Goal: Task Accomplishment & Management: Complete application form

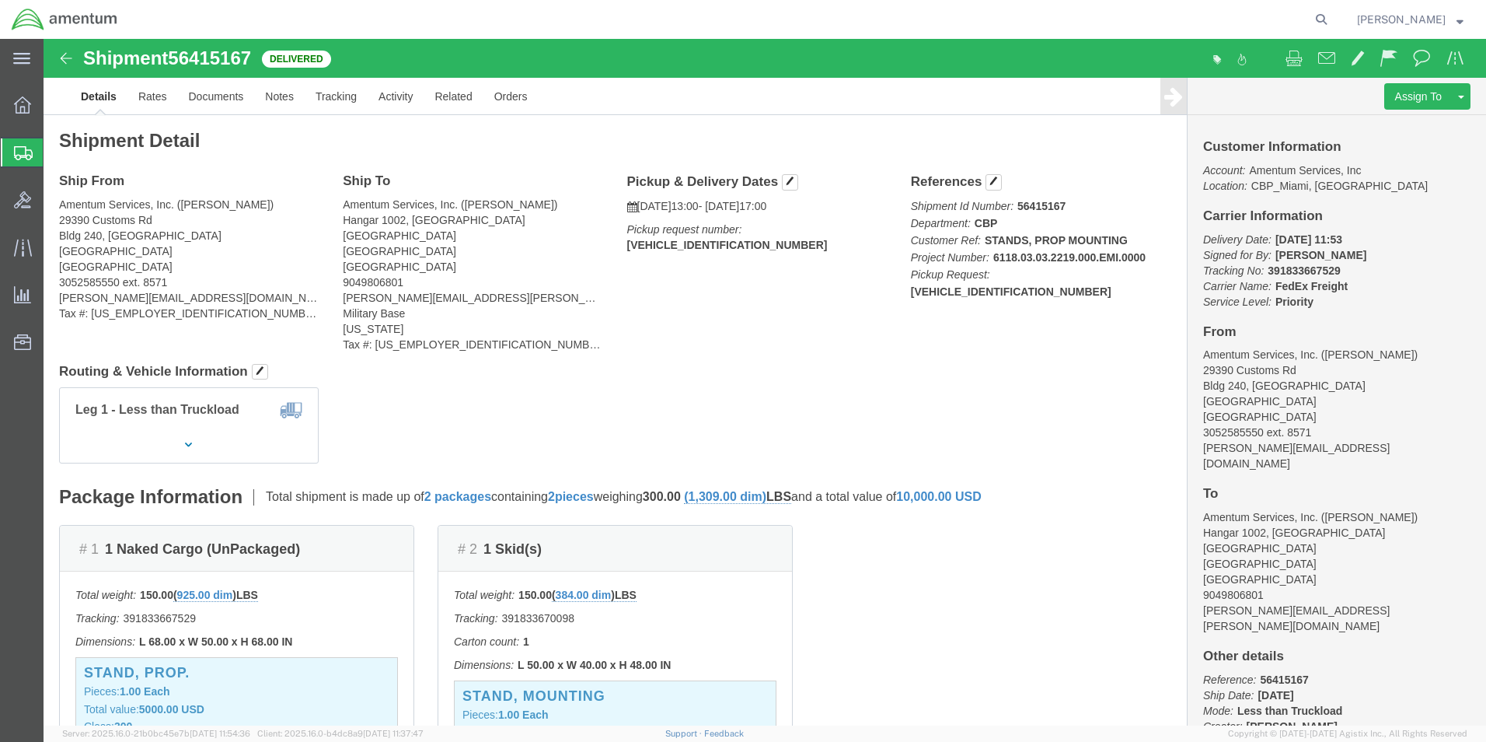
click at [0, 0] on span "Create Shipment" at bounding box center [0, 0] width 0 height 0
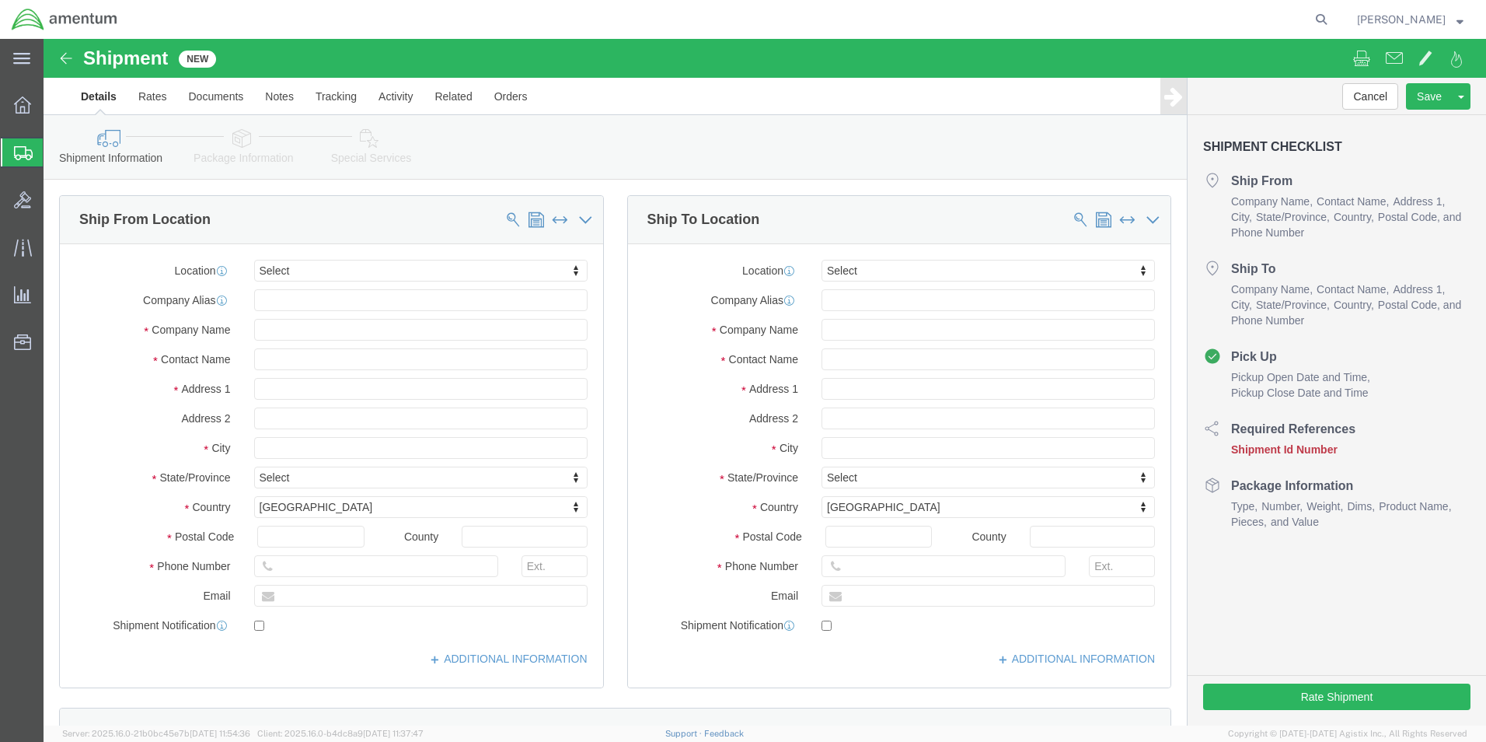
select select
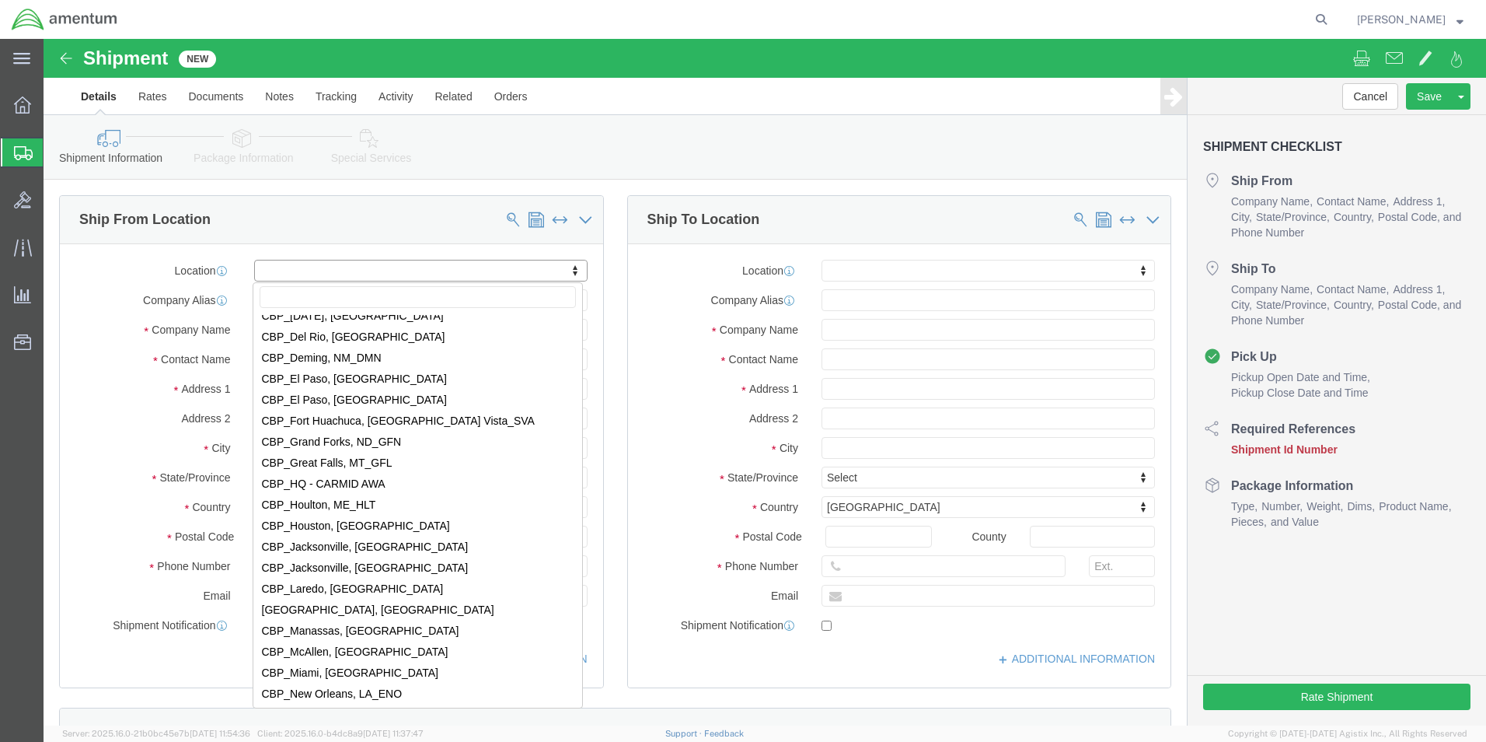
scroll to position [3109, 0]
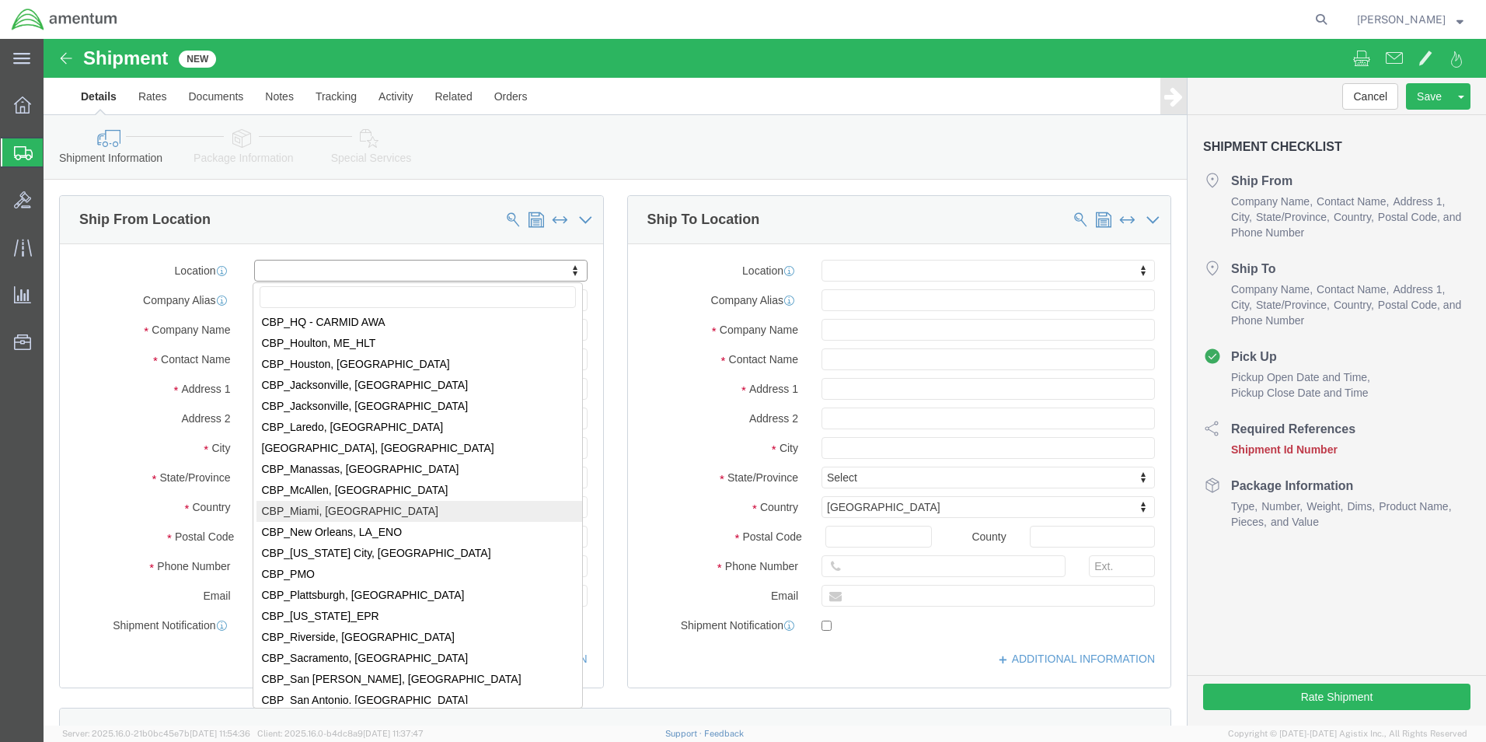
select select "49931"
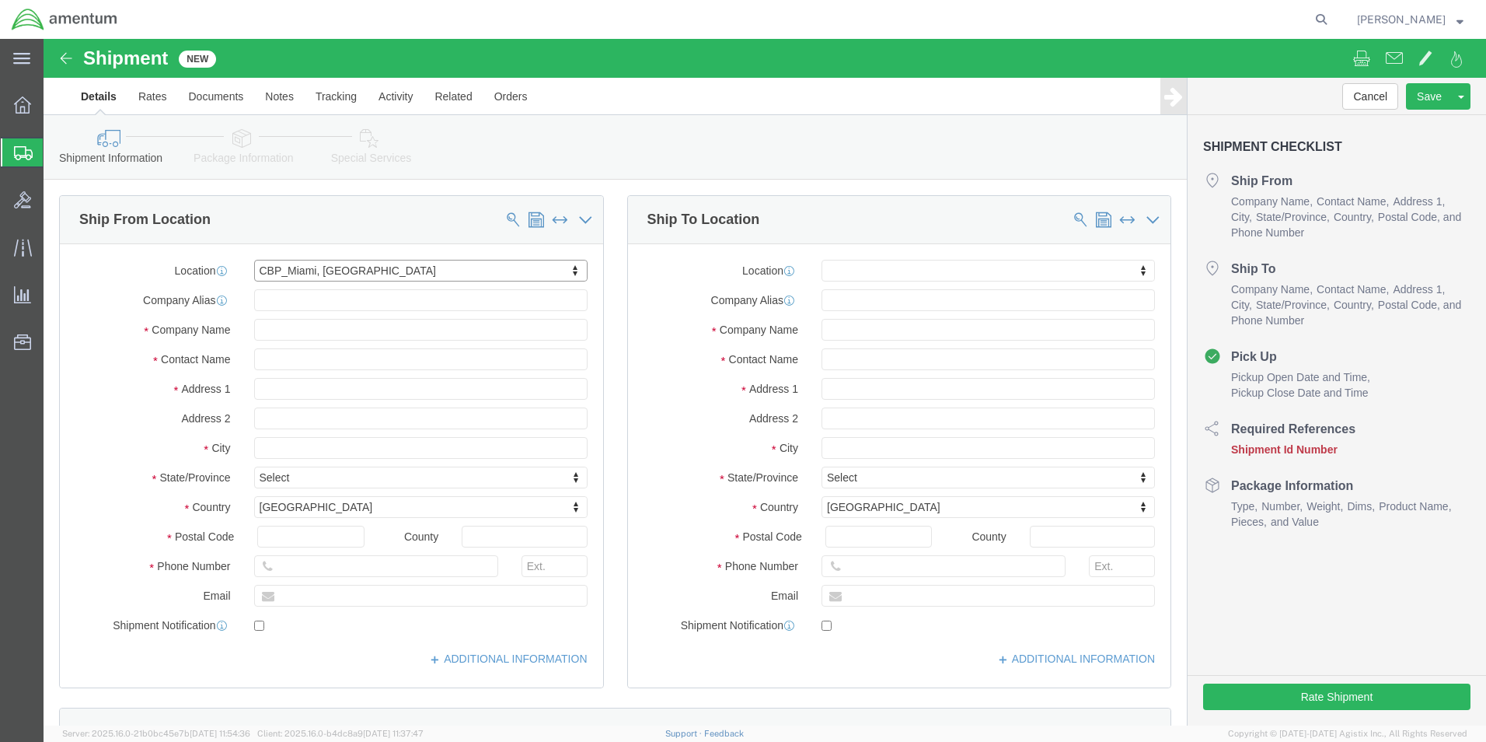
select select "FL"
drag, startPoint x: 1090, startPoint y: 234, endPoint x: 1087, endPoint y: 244, distance: 10.6
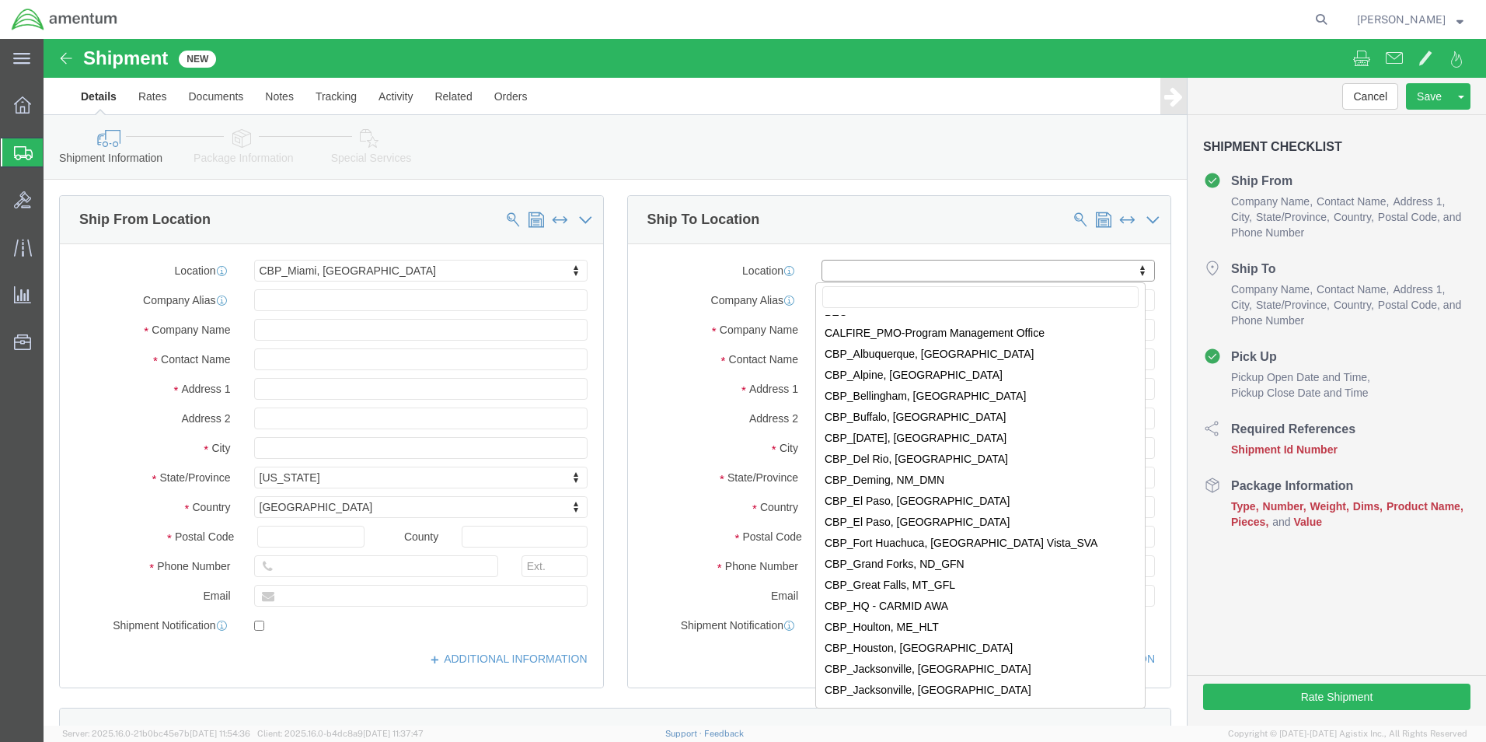
scroll to position [2798, 0]
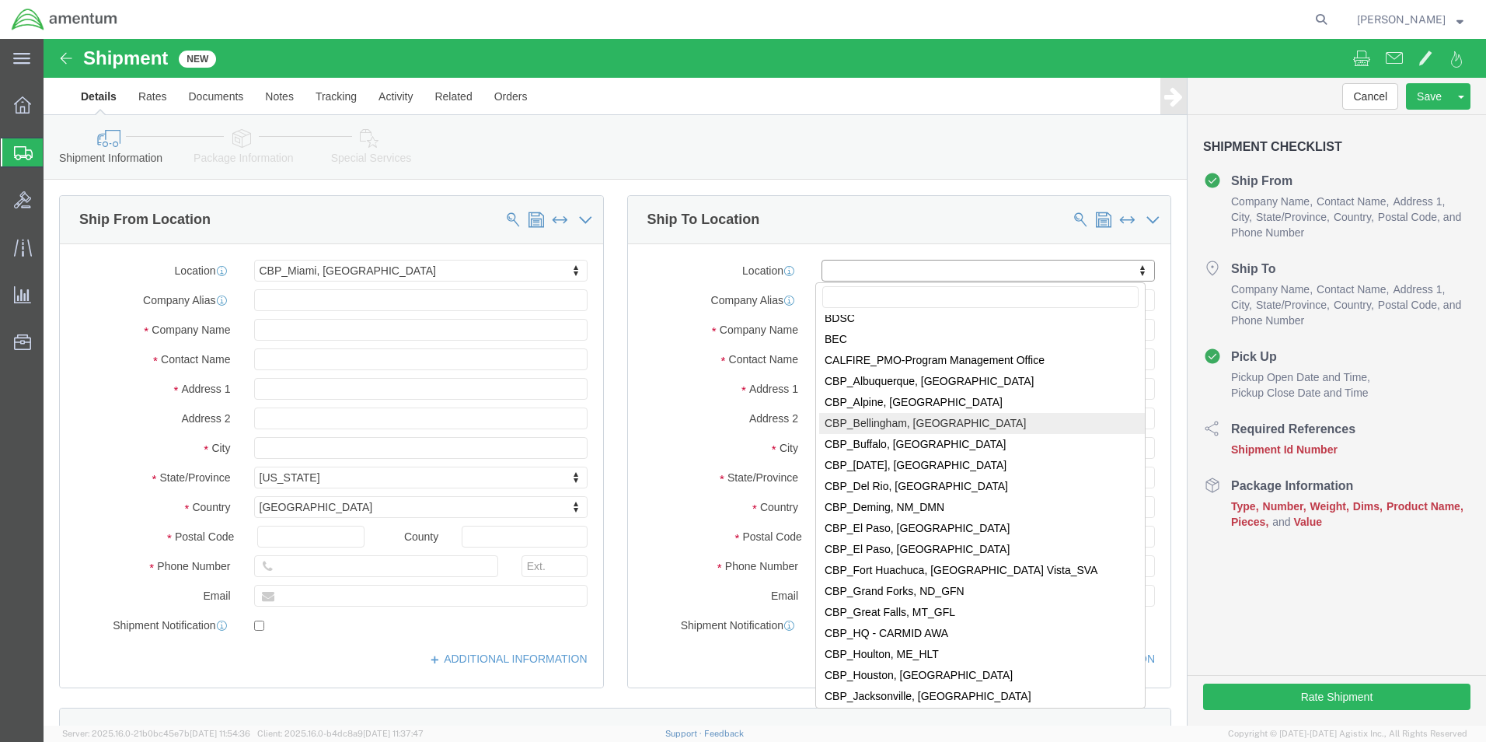
select select "49918"
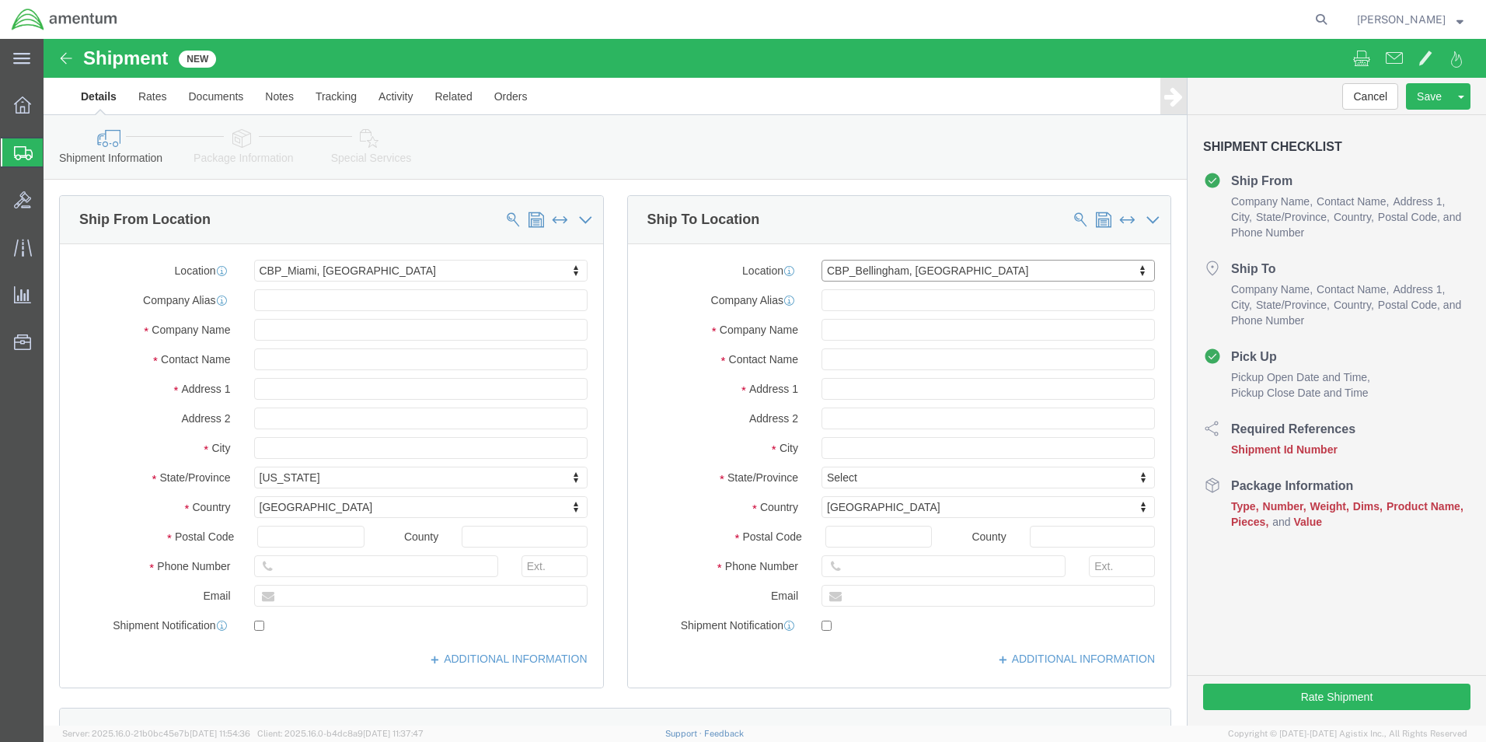
select select "WA"
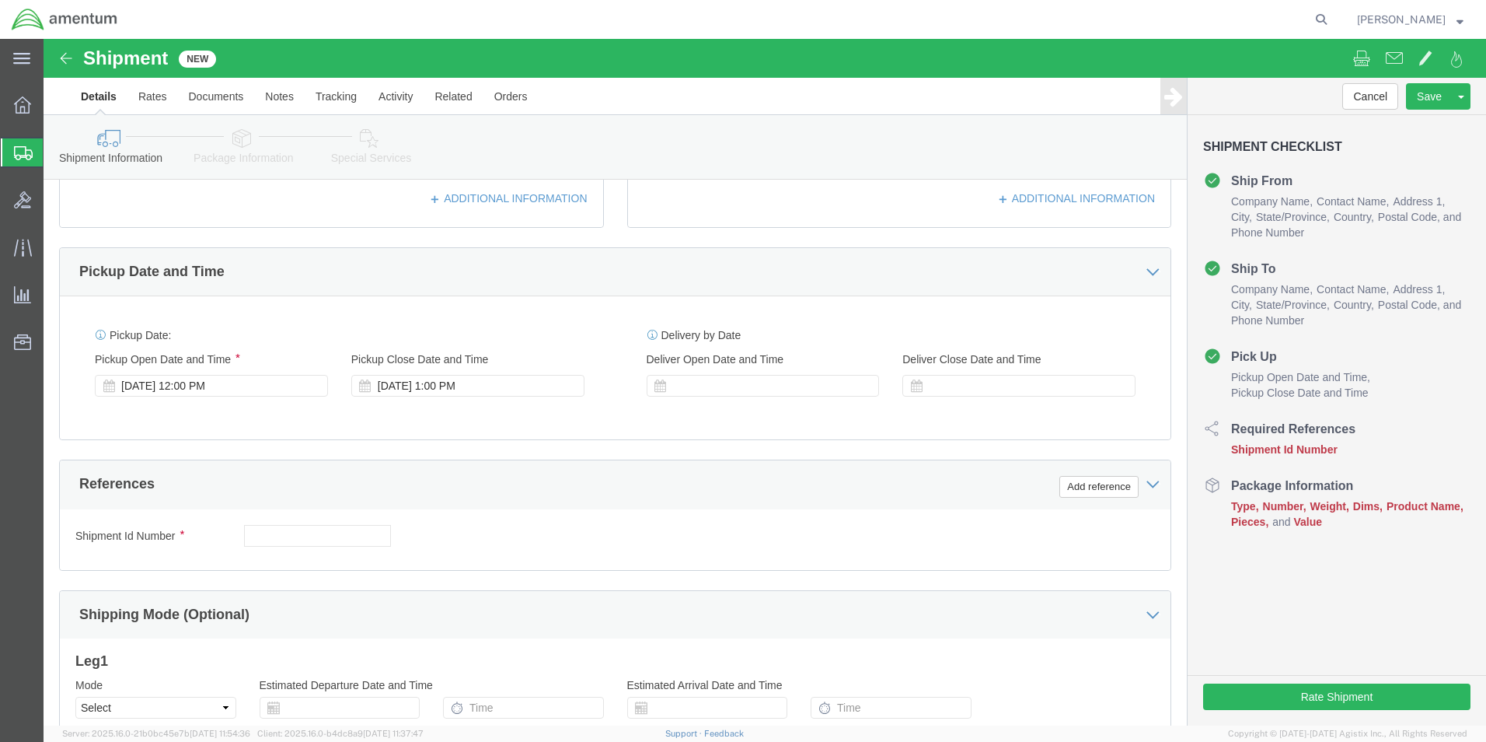
scroll to position [466, 0]
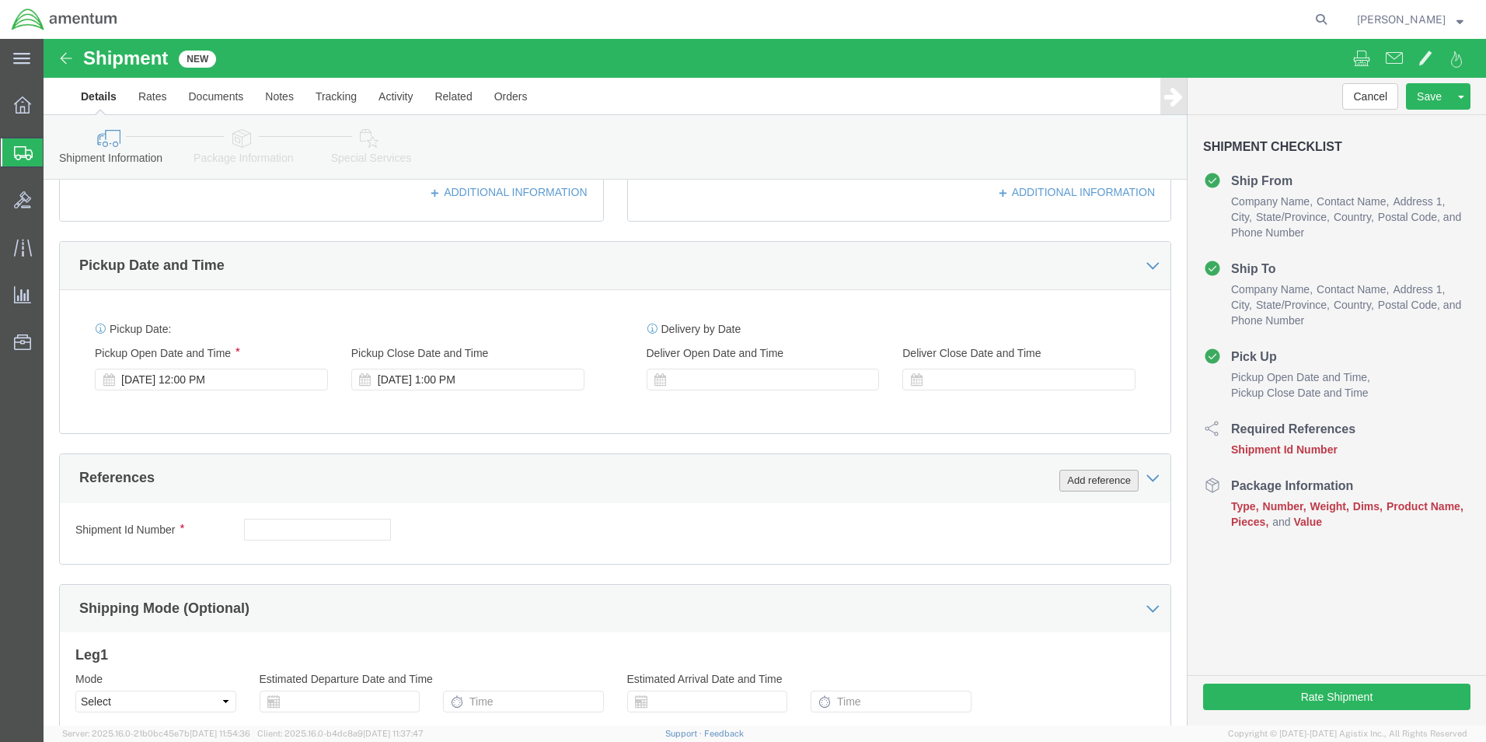
drag, startPoint x: 1043, startPoint y: 445, endPoint x: 1032, endPoint y: 445, distance: 11.7
click button "Add reference"
click select "Select Account Type Activity ID Airline Appointment Number ASN Batch Request # …"
select select "DEPT"
click select "Select Account Type Activity ID Airline Appointment Number ASN Batch Request # …"
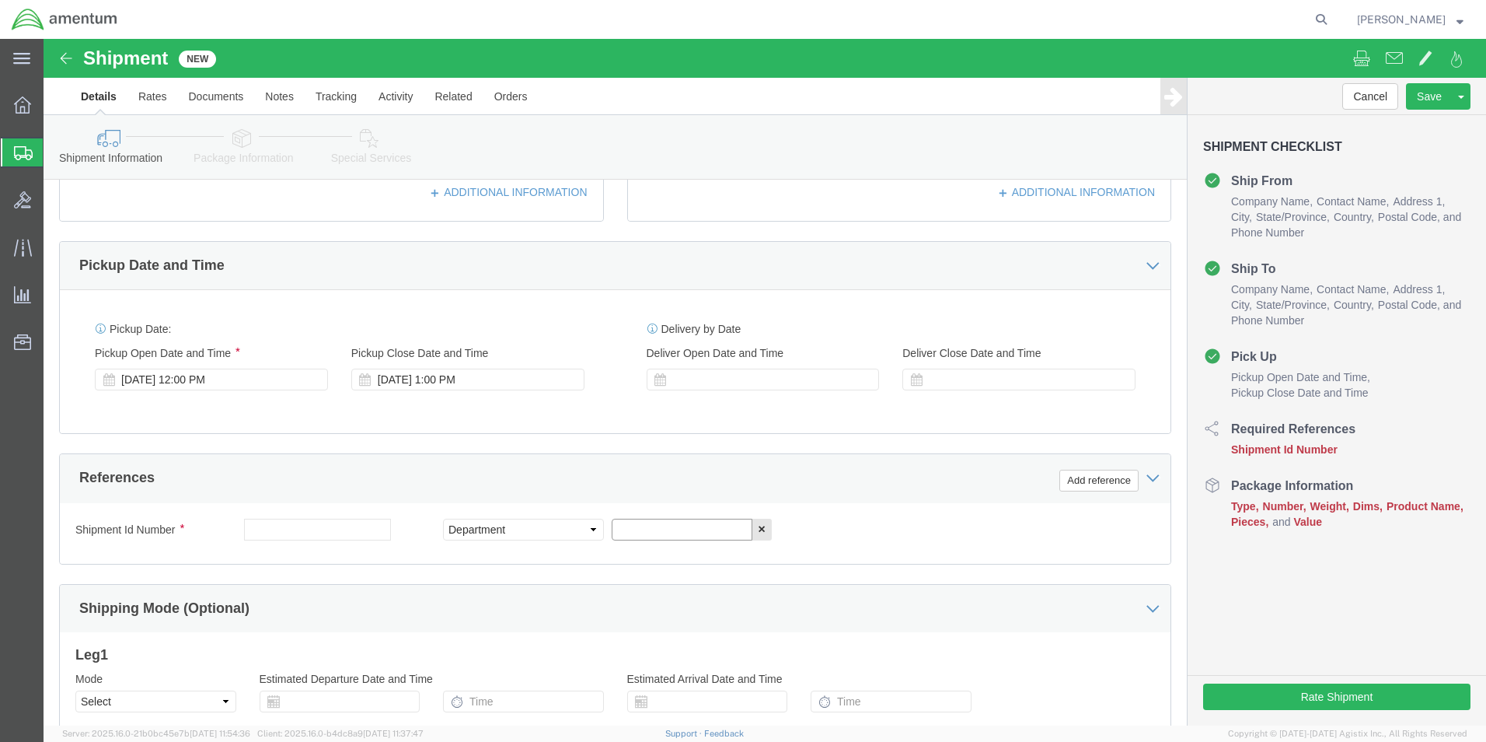
click input "text"
type input "CBP"
click button "Add reference"
click select "Select Account Type Activity ID Airline Appointment Number ASN Batch Request # …"
select select "CUSTREF"
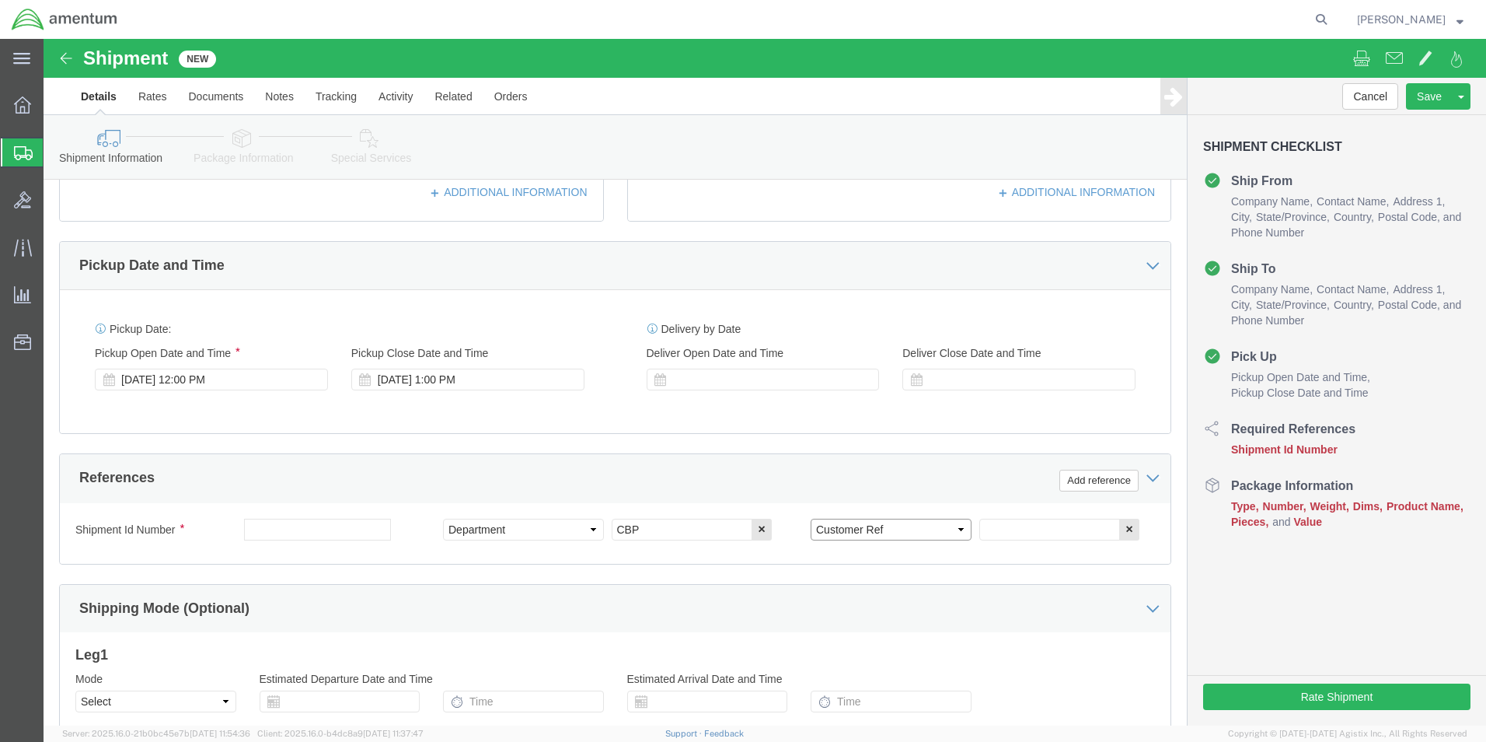
click select "Select Account Type Activity ID Airline Appointment Number ASN Batch Request # …"
click input "text"
click input "WASHER USAGE #"
click input "WASHER/BOLT USAGE #"
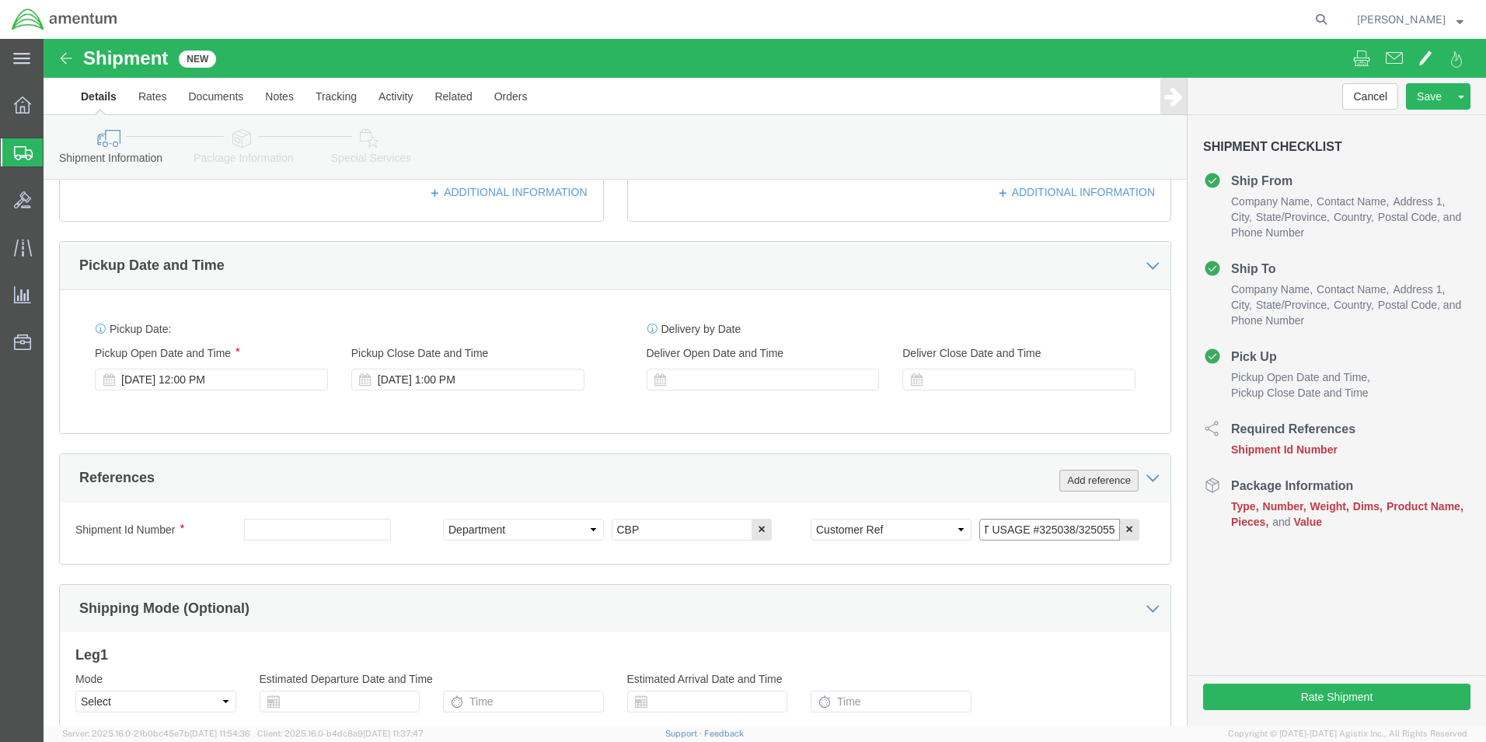
type input "WASHER/BOLT USAGE #325038/325055"
drag, startPoint x: 1015, startPoint y: 442, endPoint x: 910, endPoint y: 419, distance: 108.1
click button "Add reference"
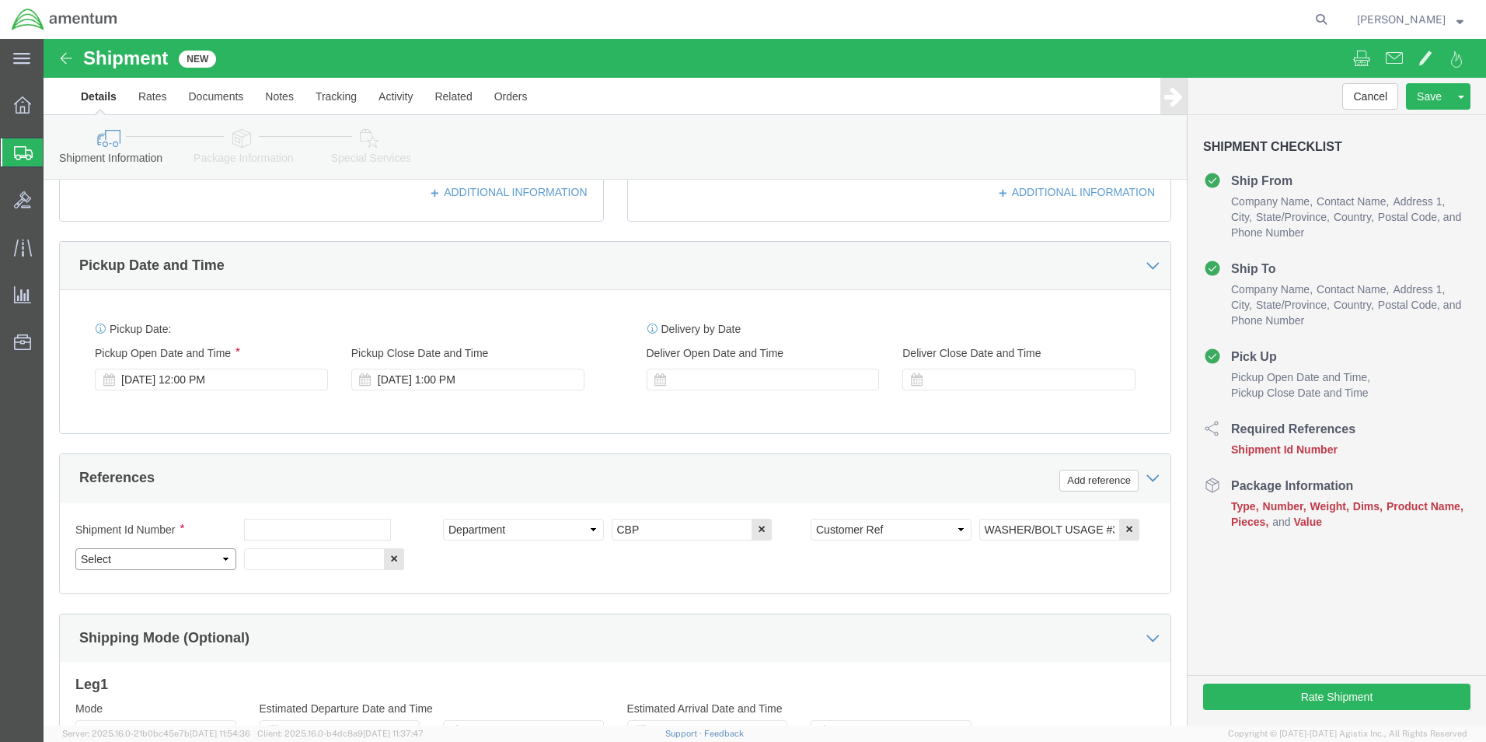
drag, startPoint x: 176, startPoint y: 518, endPoint x: 171, endPoint y: 507, distance: 12.6
click select "Select Account Type Activity ID Airline Appointment Number ASN Batch Request # …"
select select "PROJNUM"
click select "Select Account Type Activity ID Airline Appointment Number ASN Batch Request # …"
click input "text"
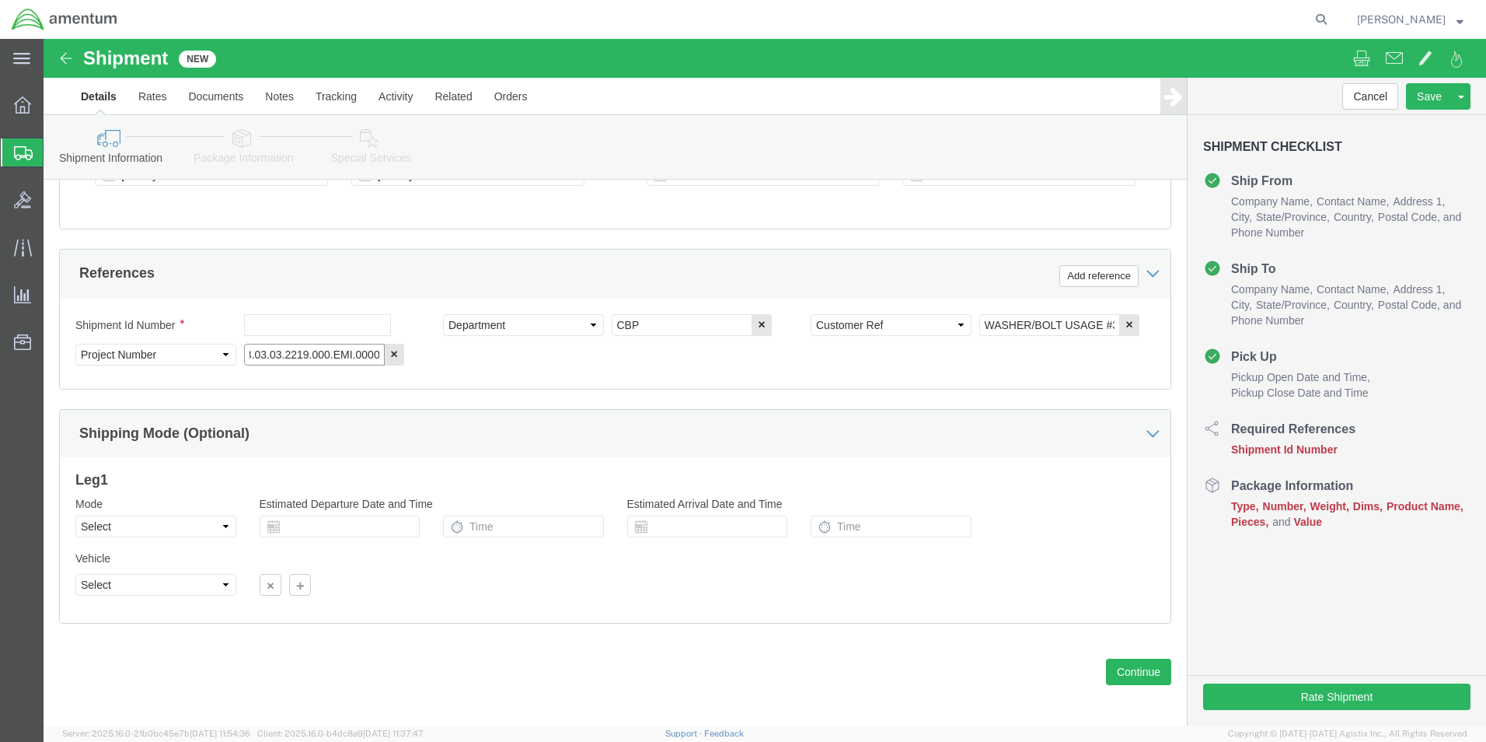
scroll to position [678, 0]
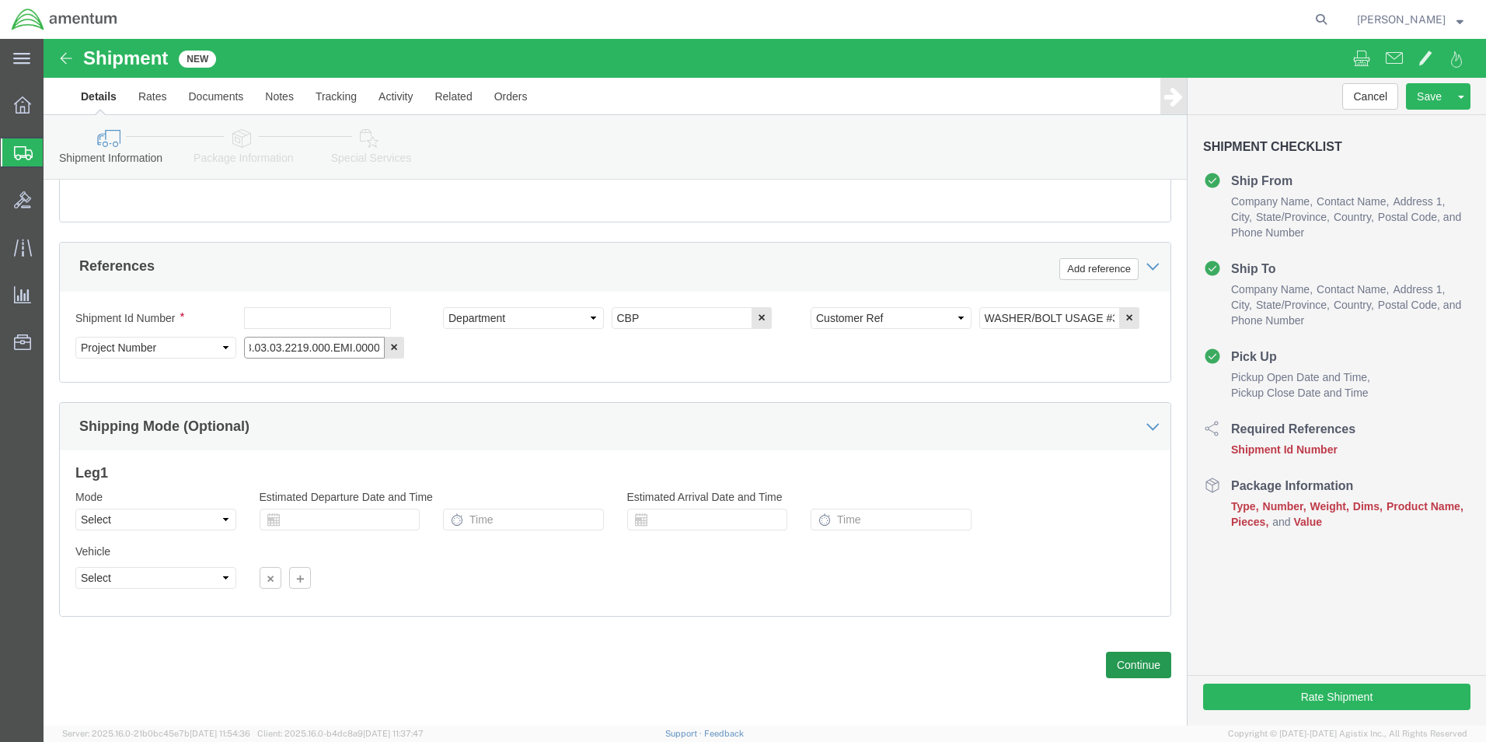
type input "6118.03.03.2219.000.EMI.0000"
click button "Continue"
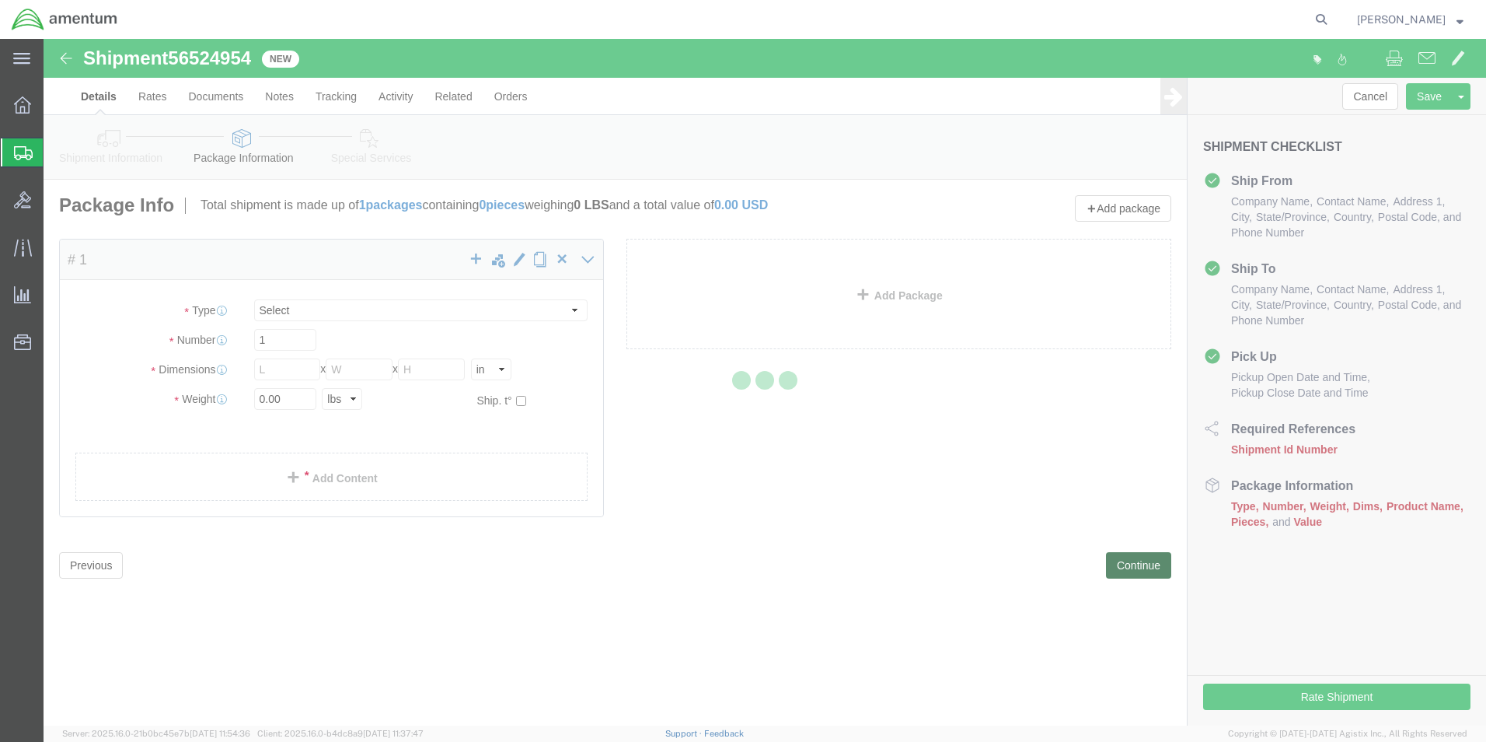
select select "CBOX"
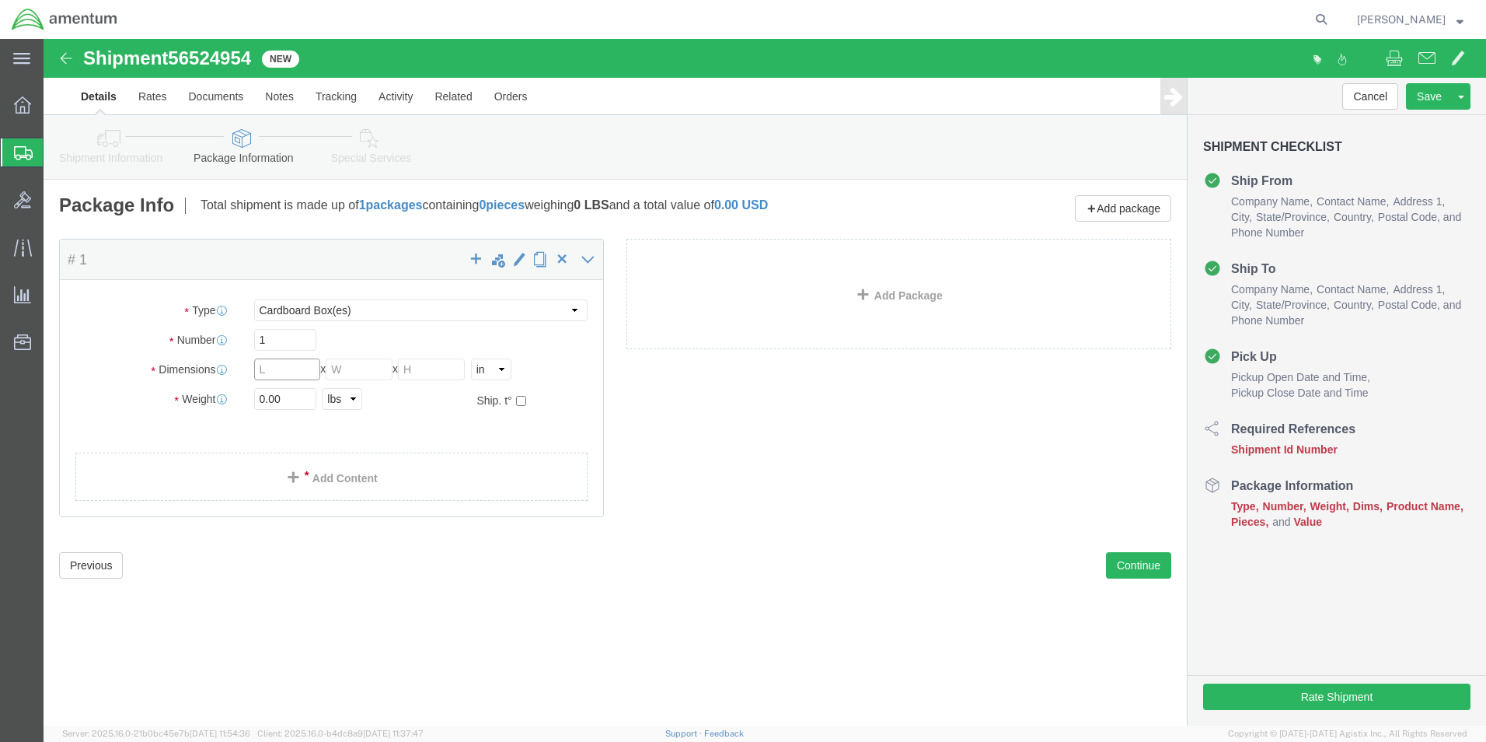
click input "text"
type input "18"
click input "text"
type input "6"
click input "text"
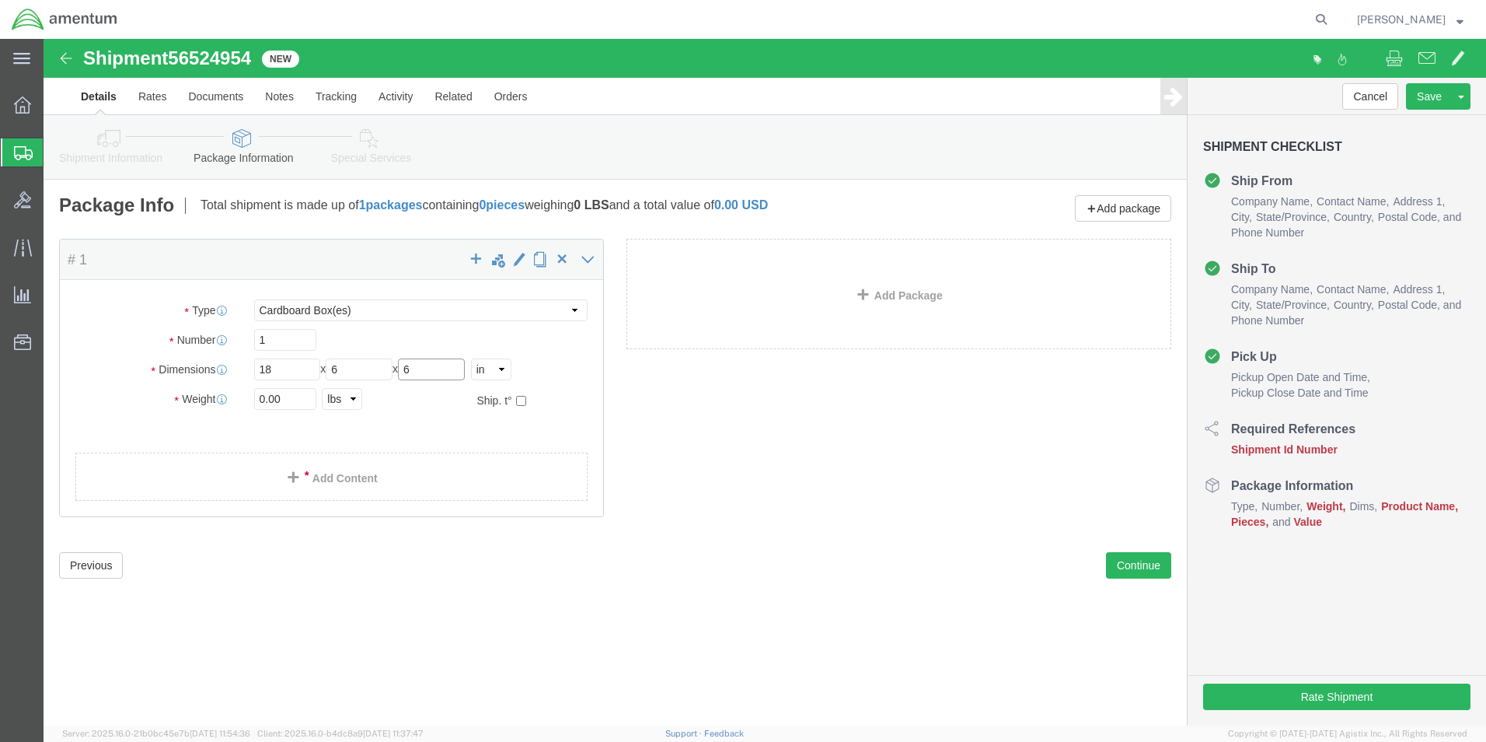
type input "6"
click input "0.00"
type input "5.00"
click span
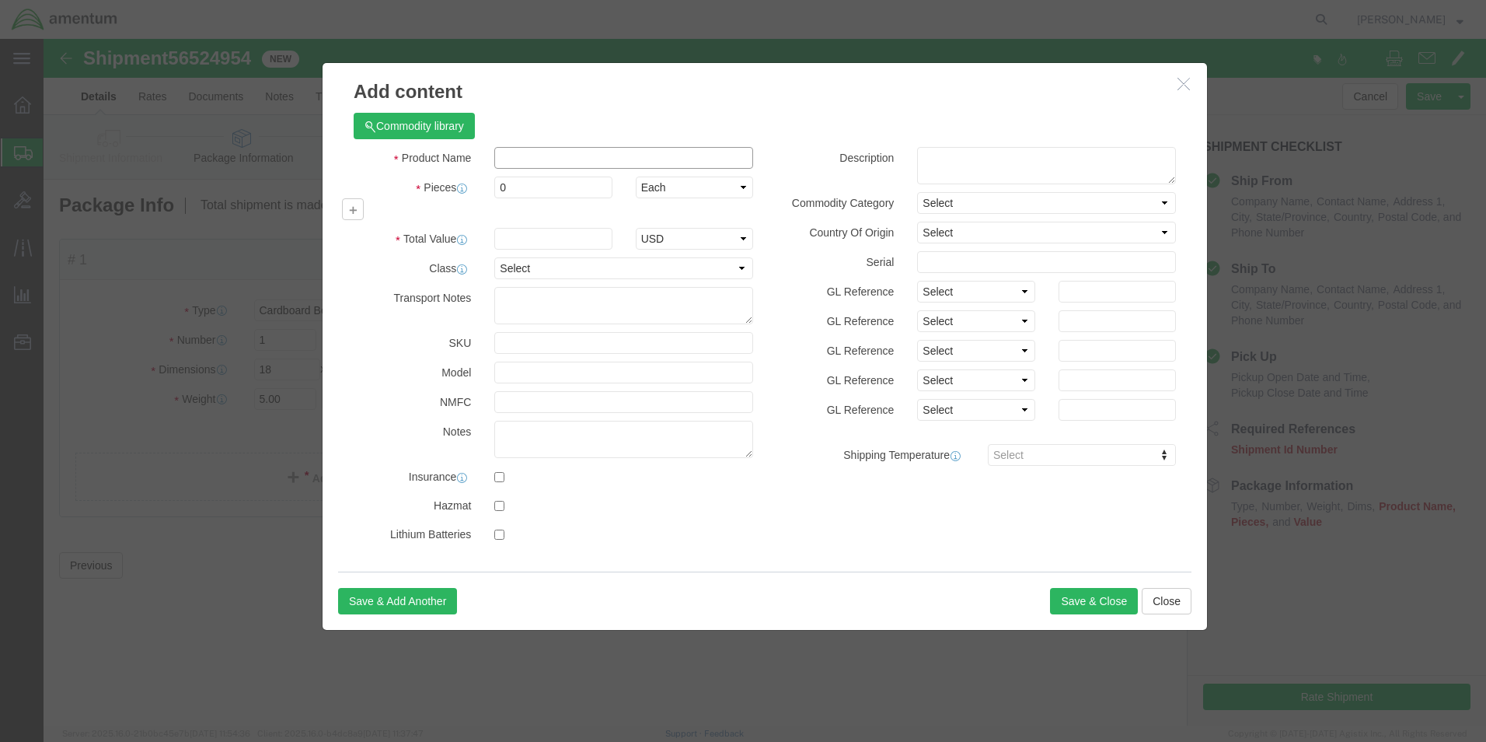
click input "text"
type input "WASHER / BOLTS"
click input "0"
click input "500.00"
type input "0"
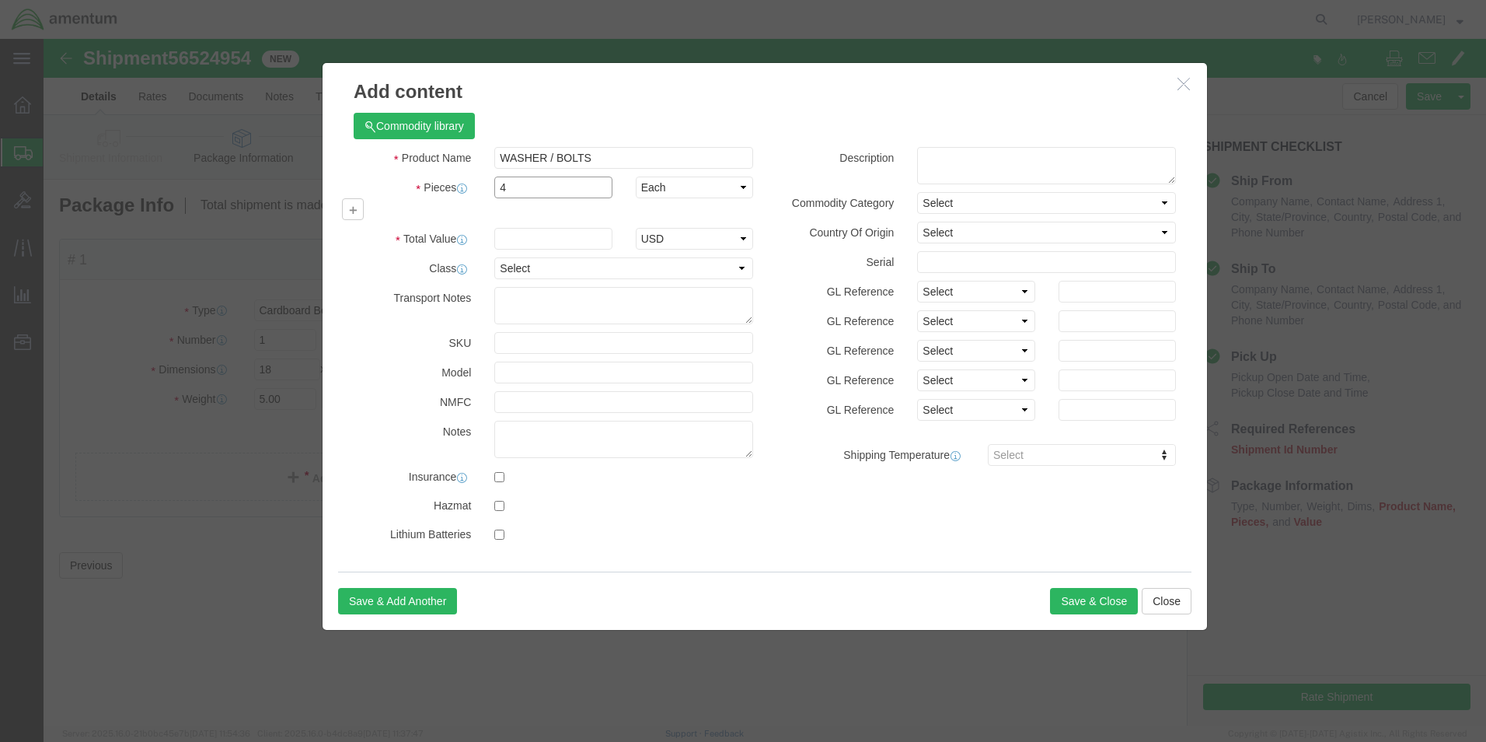
type input "4"
click input "text"
type input "500.00"
click button "Save & Close"
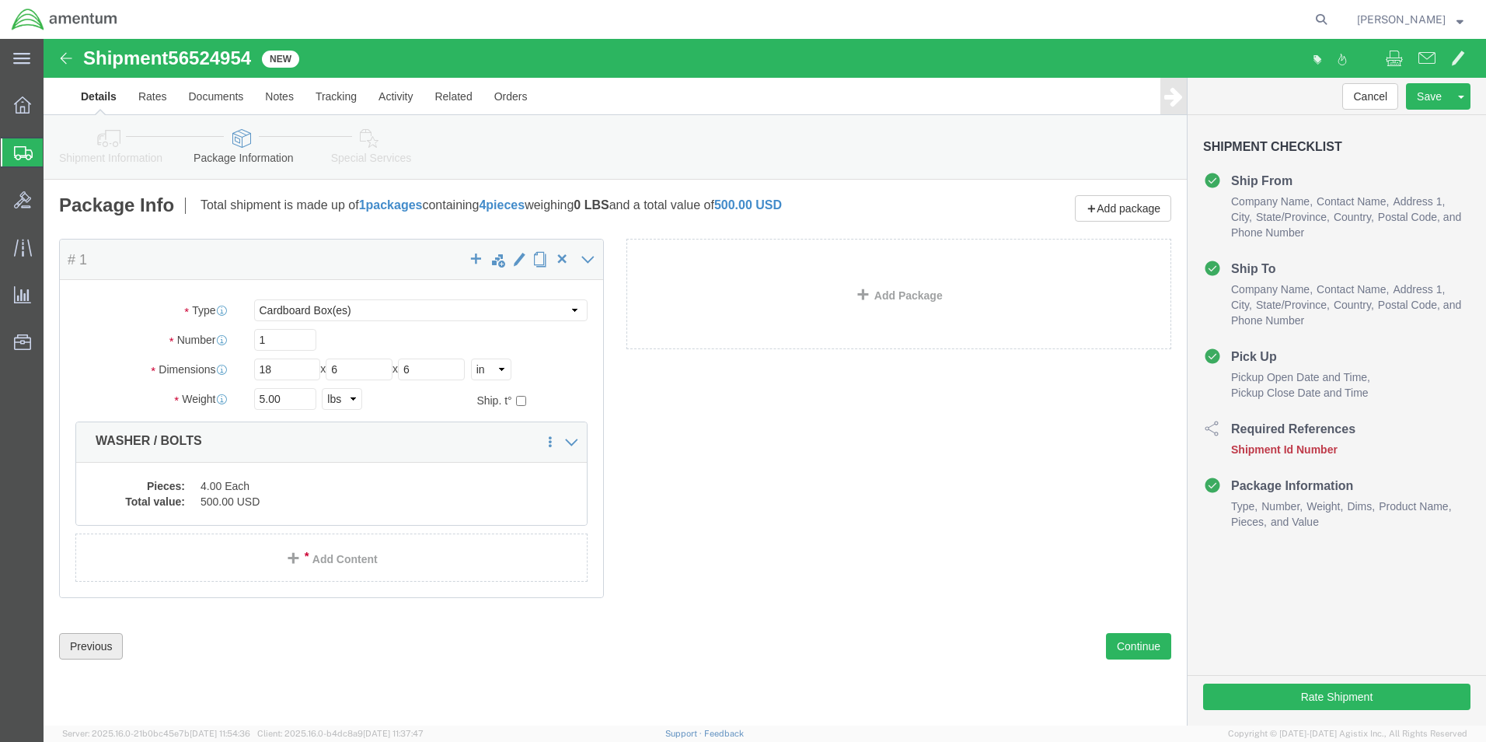
click button "Previous"
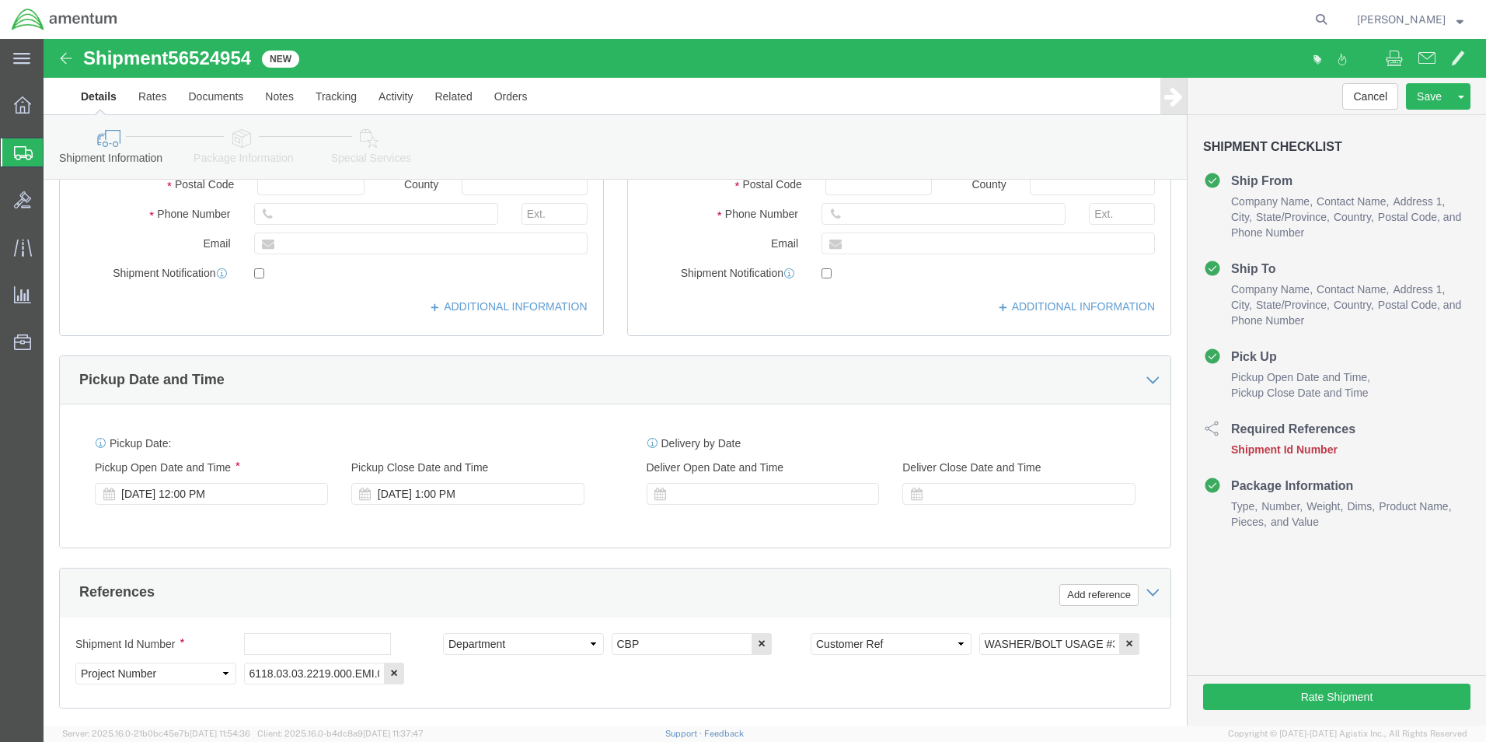
scroll to position [389, 0]
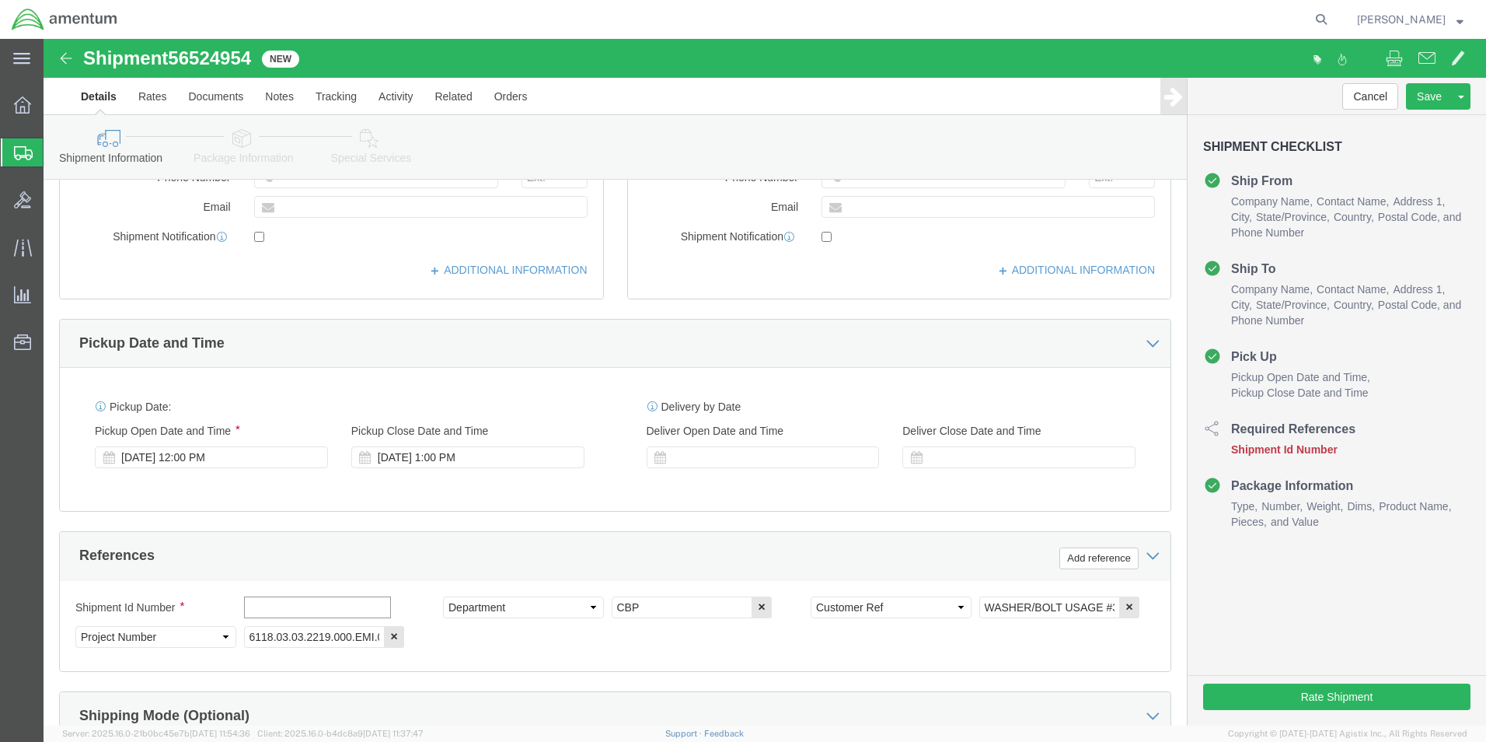
click input "text"
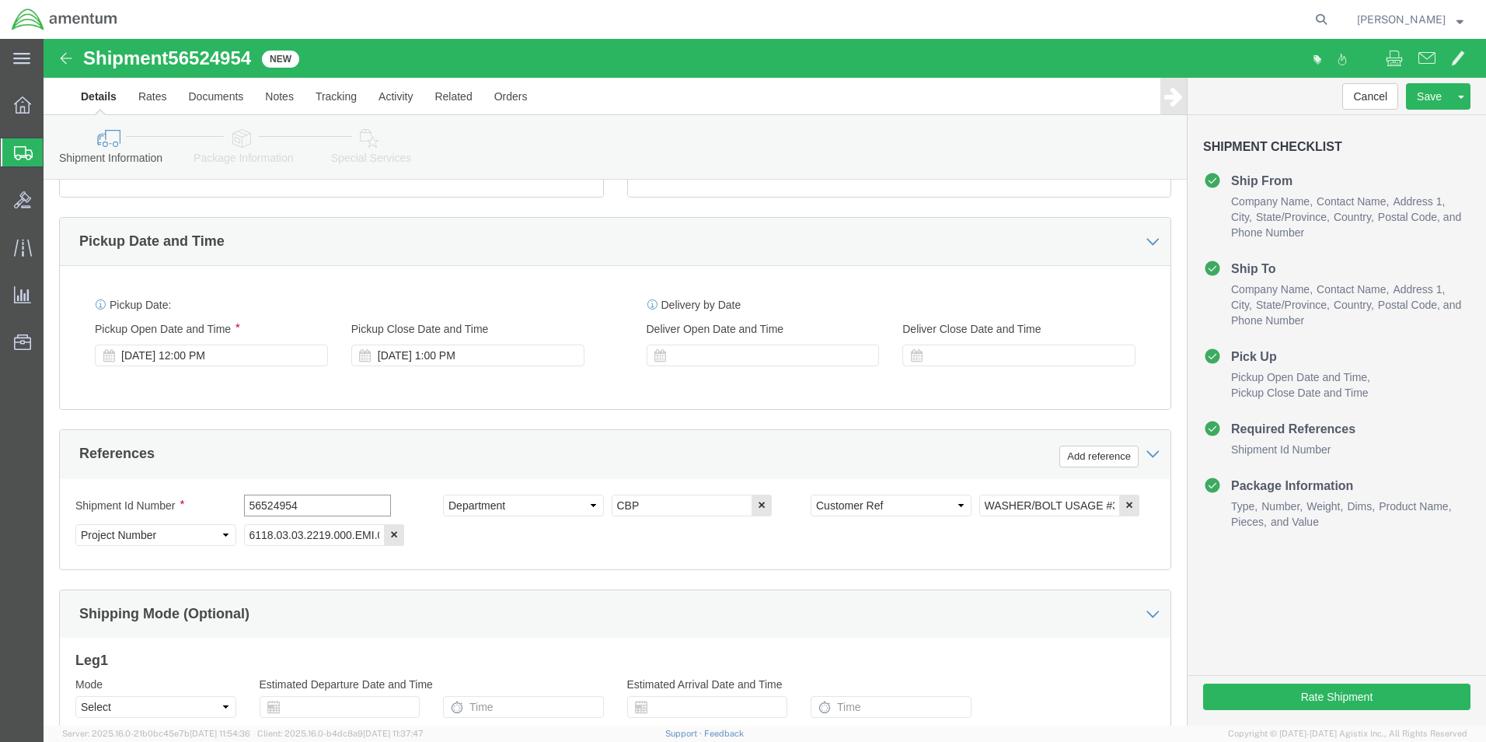
scroll to position [678, 0]
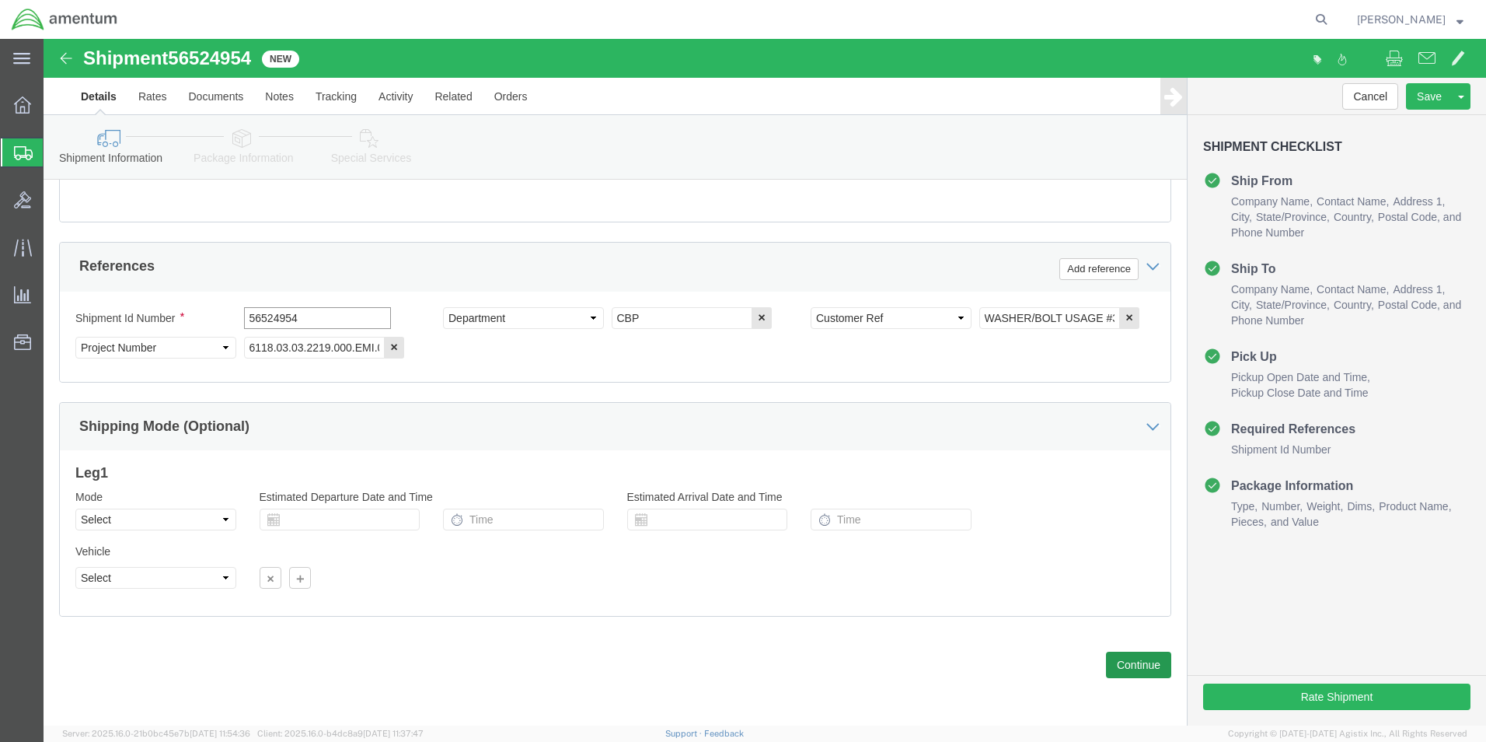
type input "56524954"
click button "Continue"
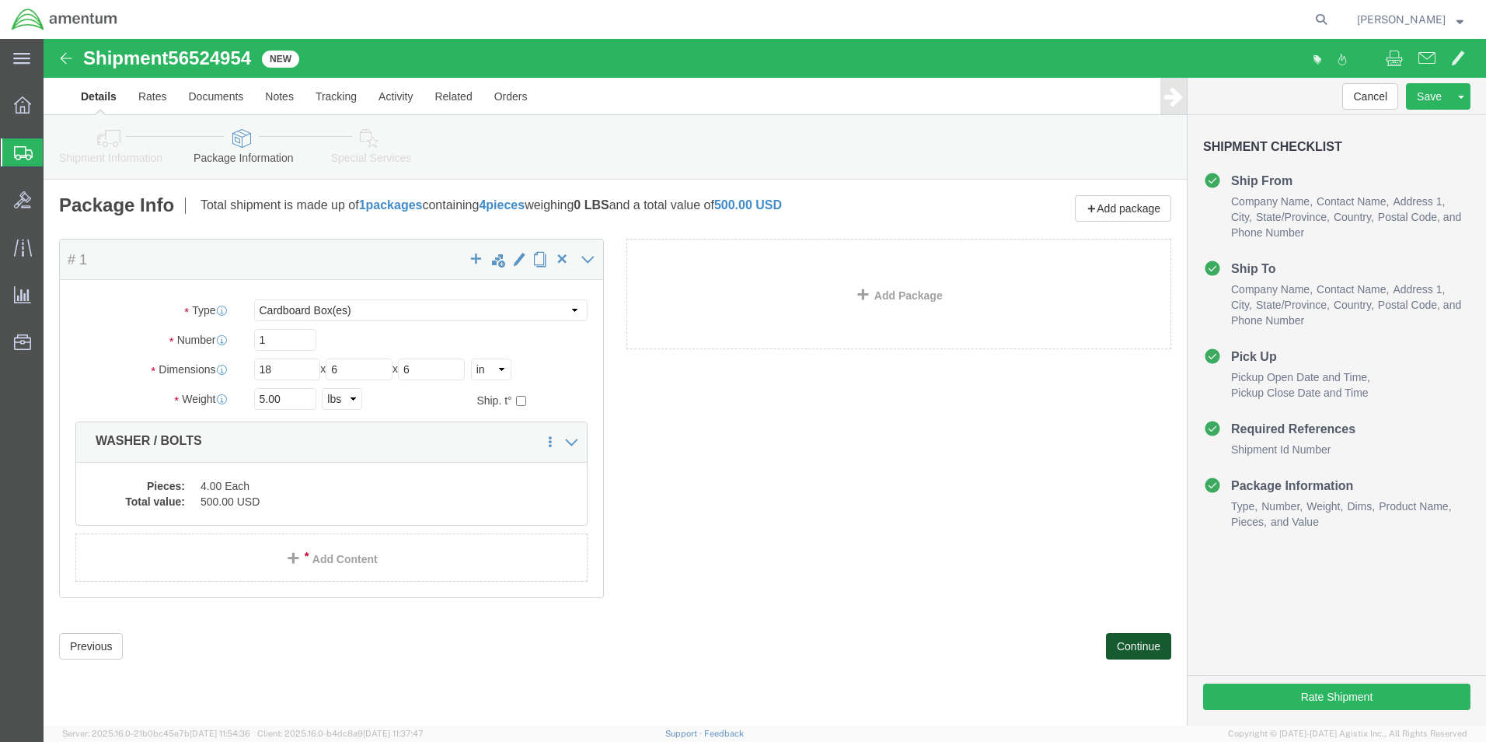
scroll to position [0, 0]
click button "Rate Shipment"
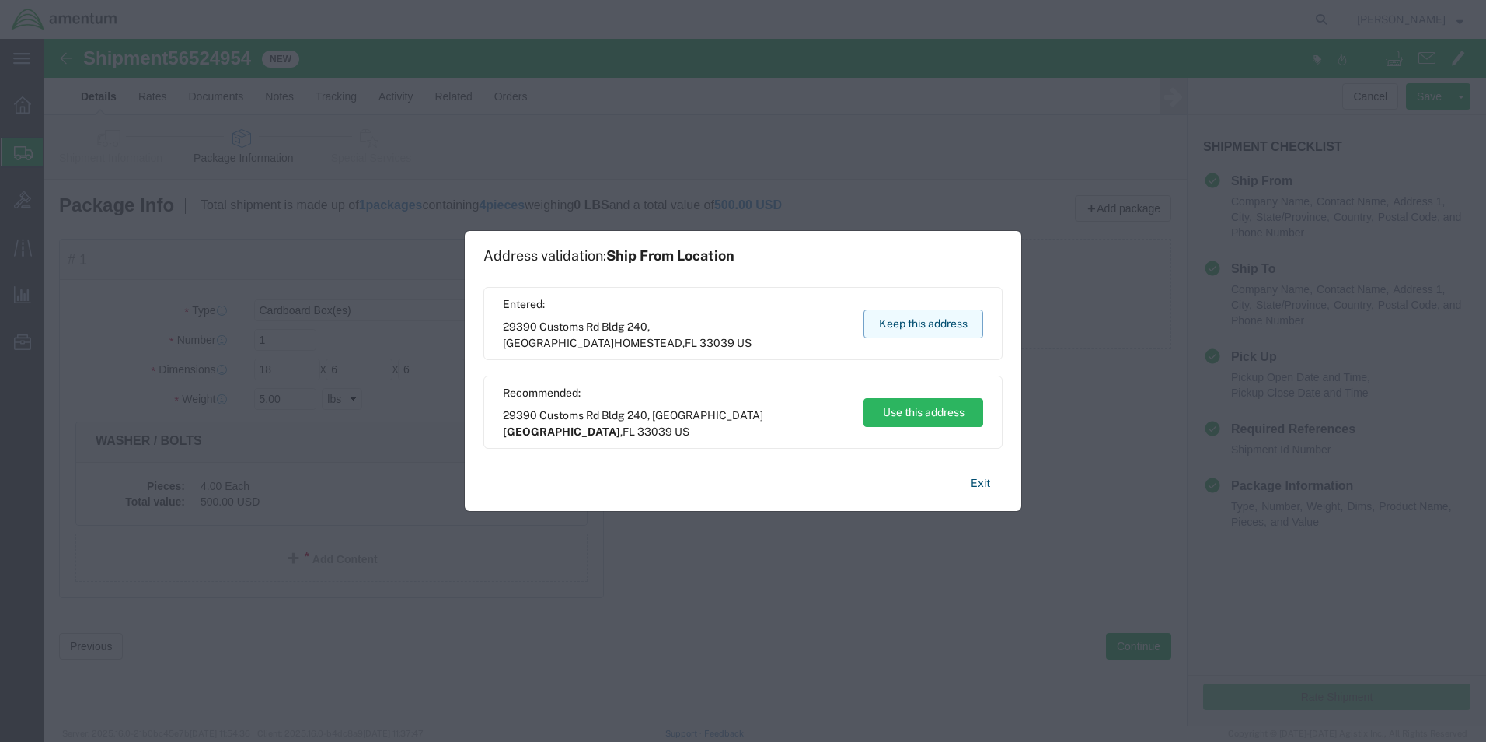
click at [927, 326] on button "Keep this address" at bounding box center [924, 323] width 120 height 29
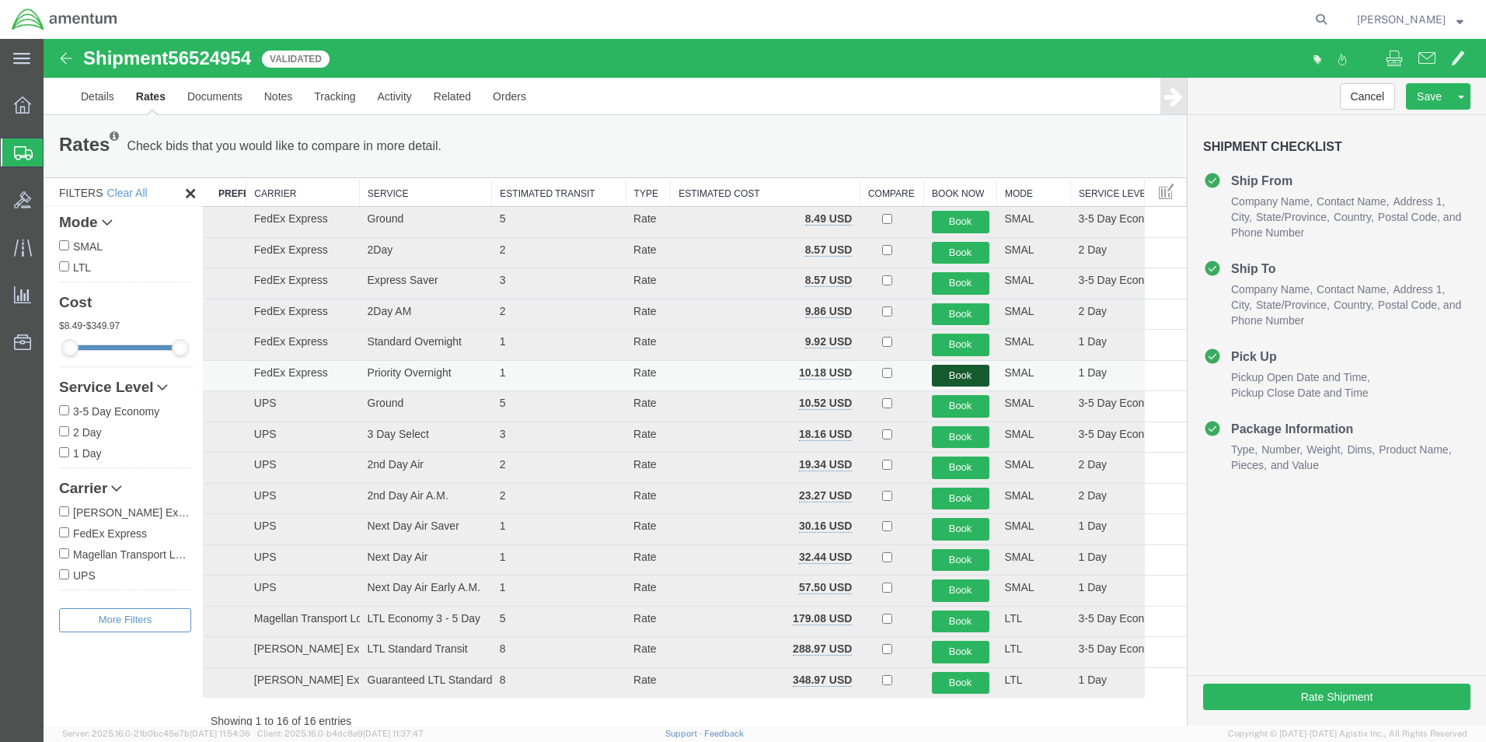
click at [942, 375] on button "Book" at bounding box center [961, 376] width 58 height 23
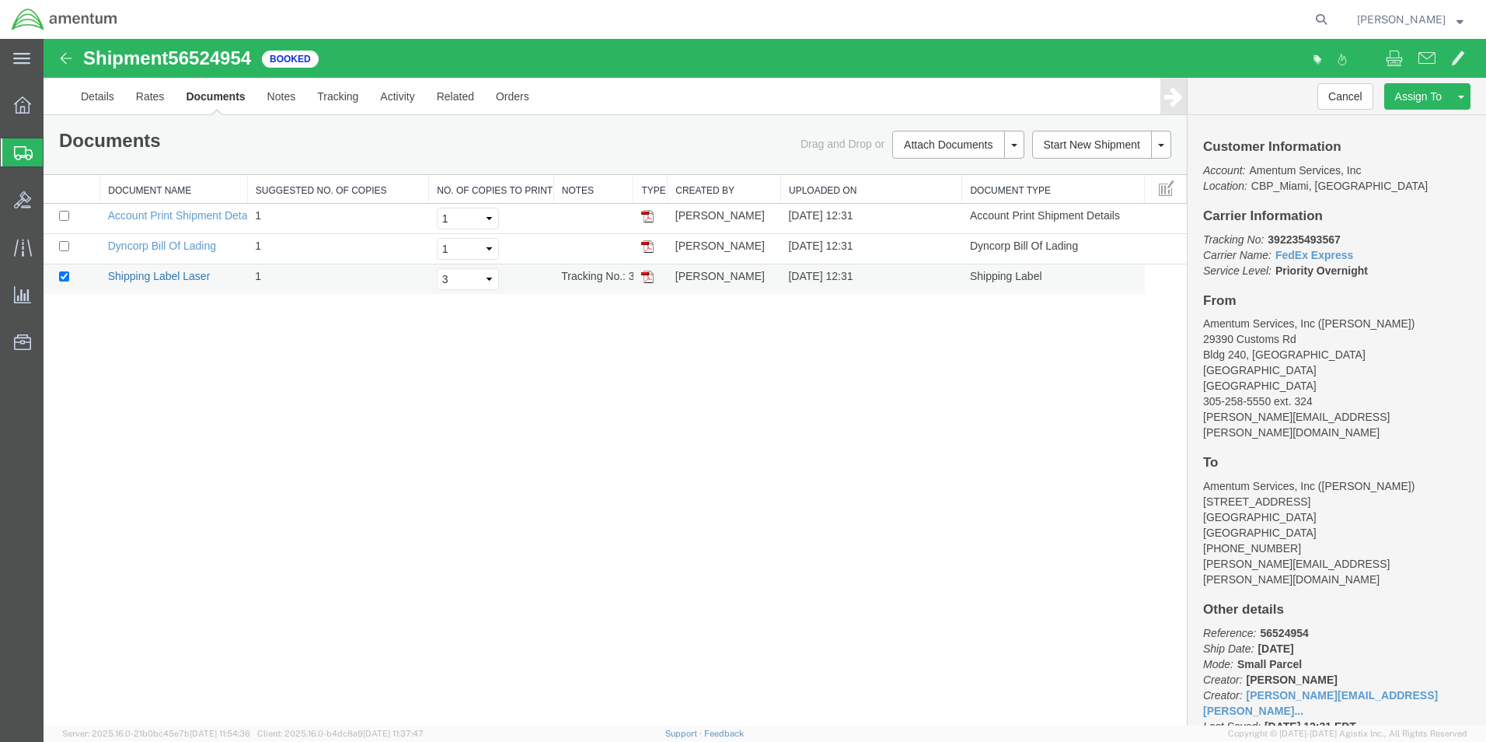
click at [158, 275] on link "Shipping Label Laser" at bounding box center [159, 276] width 103 height 12
